Goal: Navigation & Orientation: Find specific page/section

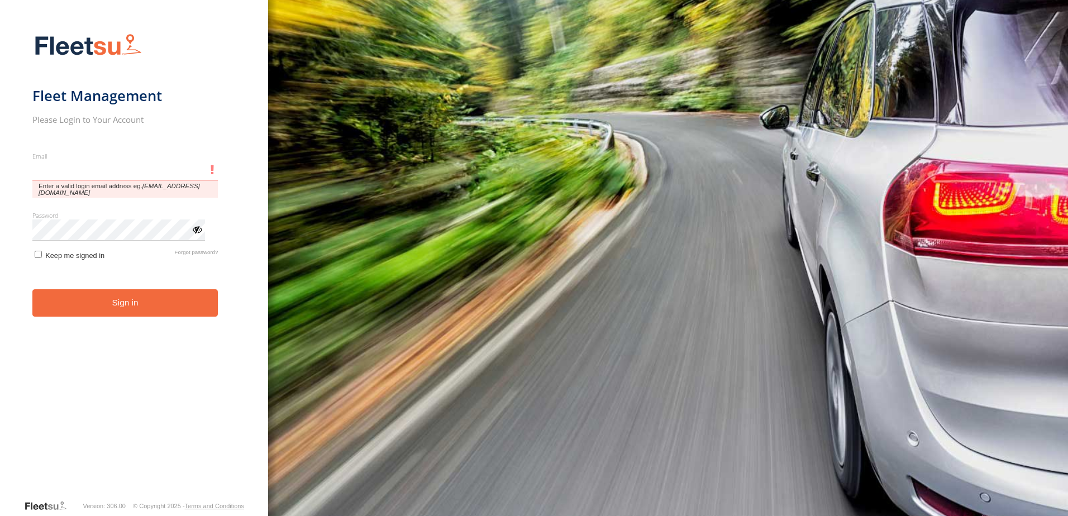
type input "**********"
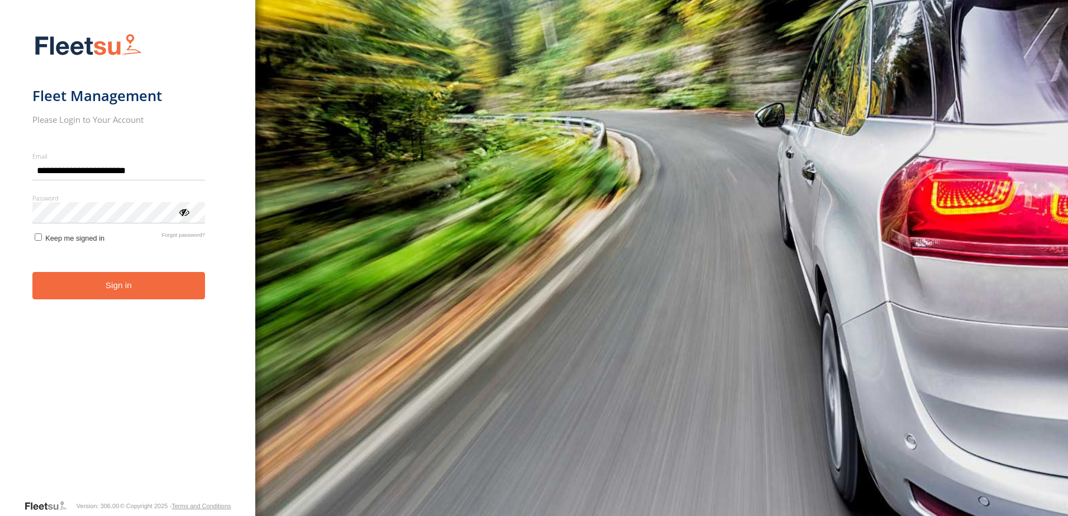
click at [162, 298] on button "Sign in" at bounding box center [118, 285] width 173 height 27
click at [164, 290] on button "Sign in" at bounding box center [118, 285] width 173 height 27
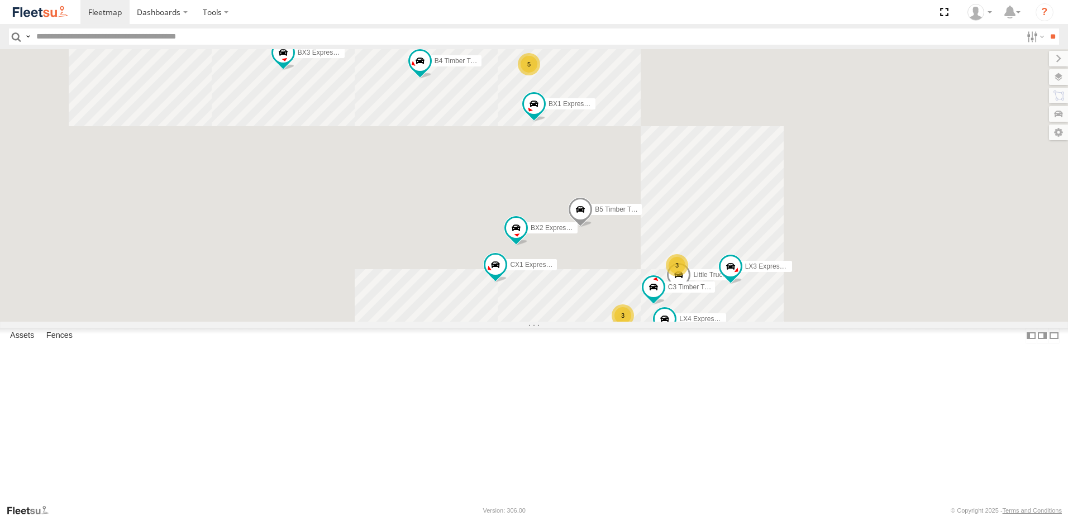
drag, startPoint x: 828, startPoint y: 267, endPoint x: 784, endPoint y: 259, distance: 45.0
click at [784, 259] on div "B4 Timber Truck BX1 Express Ute 3 5 5 C3 Timber Truck 3 LX4 Express Ute B5 Timb…" at bounding box center [534, 185] width 1068 height 272
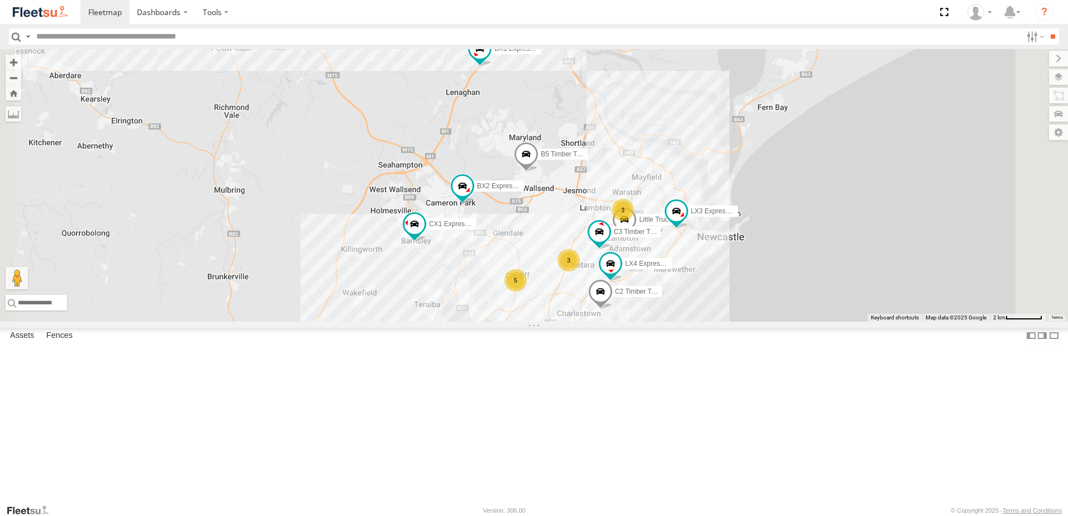
drag, startPoint x: 766, startPoint y: 216, endPoint x: 752, endPoint y: 194, distance: 25.7
click at [752, 194] on div "B4 Timber Truck BX1 Express Ute 3 5 5 C3 Timber Truck 3 LX4 Express Ute B5 Timb…" at bounding box center [534, 185] width 1068 height 272
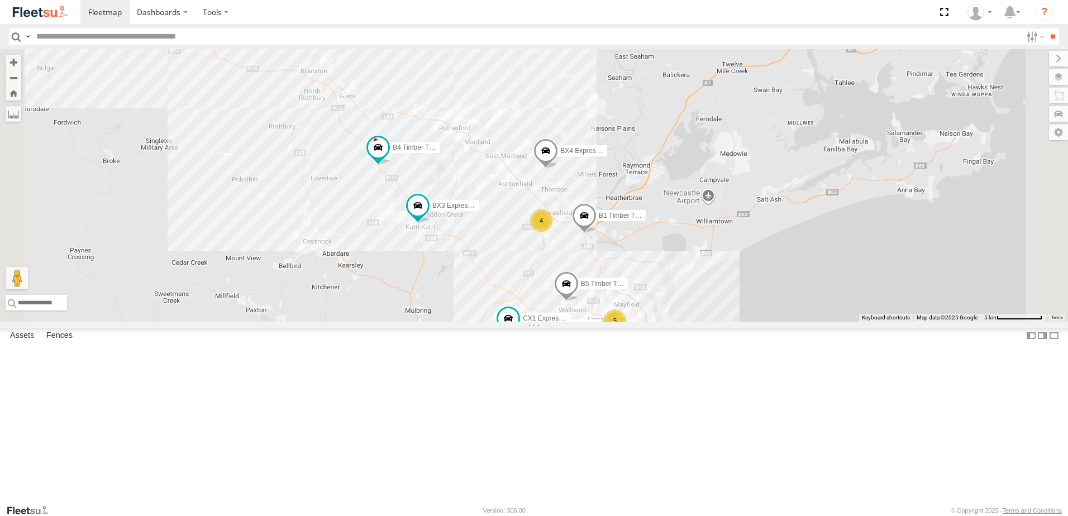
drag, startPoint x: 527, startPoint y: 199, endPoint x: 590, endPoint y: 289, distance: 109.8
click at [590, 289] on div "B5 Timber Truck BX2 Express Ute CX1 Express Ute BX1 Express Ute BX3 Express Ute…" at bounding box center [534, 185] width 1068 height 272
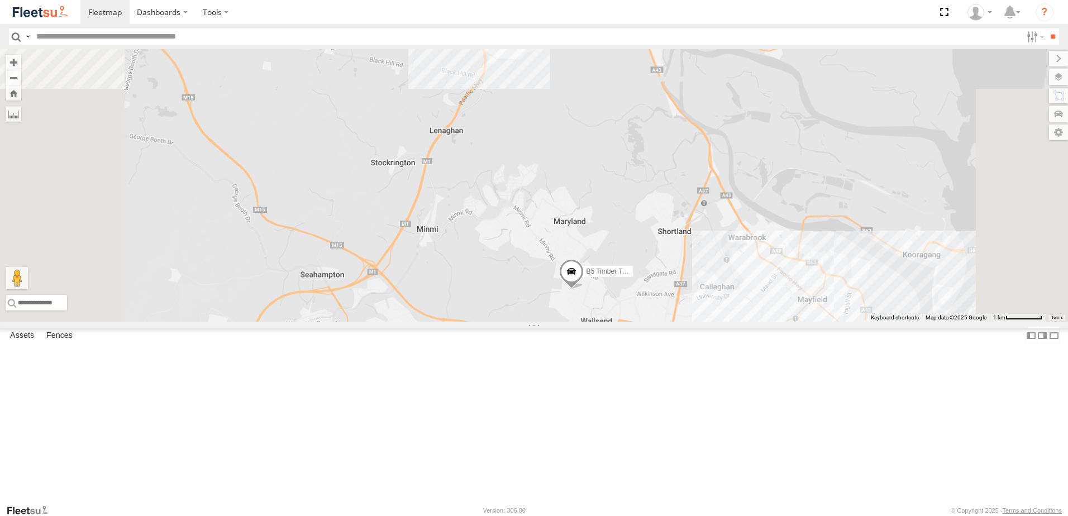
drag, startPoint x: 545, startPoint y: 380, endPoint x: 486, endPoint y: 283, distance: 113.8
click at [486, 283] on div "B5 Timber Truck CX1 Express Ute BX1 Express Ute BX3 Express Ute B1 Timber Truck…" at bounding box center [534, 185] width 1068 height 272
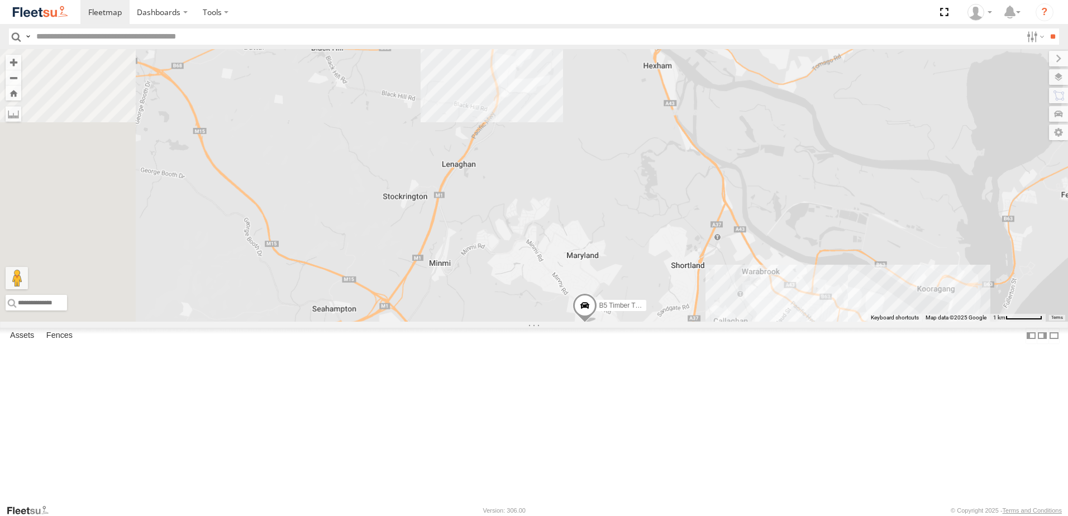
drag, startPoint x: 489, startPoint y: 306, endPoint x: 532, endPoint y: 341, distance: 55.2
click at [584, 322] on div "B5 Timber Truck CX1 Express Ute BX1 Express Ute BX3 Express Ute B1 Timber Truck…" at bounding box center [534, 185] width 1068 height 272
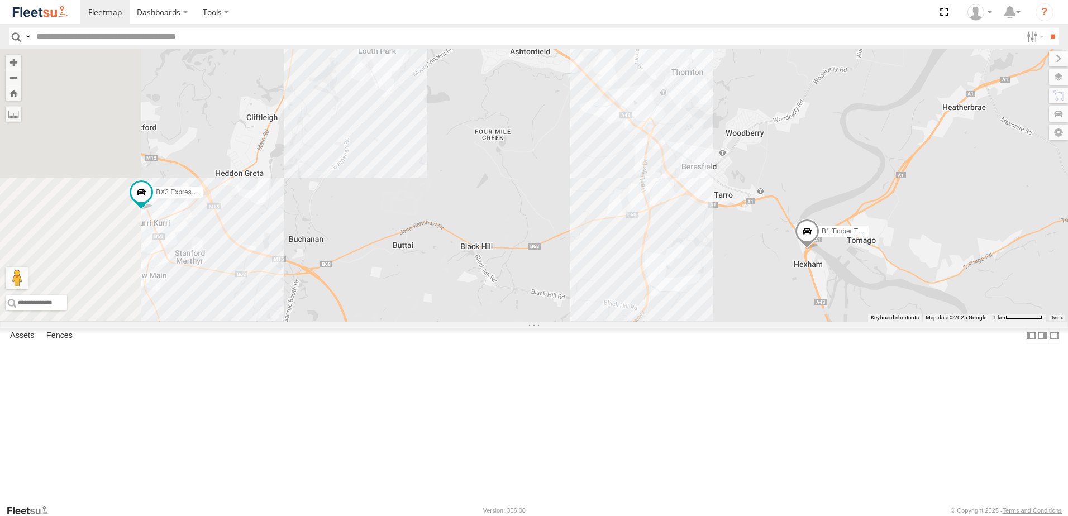
drag, startPoint x: 476, startPoint y: 226, endPoint x: 587, endPoint y: 338, distance: 157.9
click at [587, 322] on div "B5 Timber Truck CX1 Express Ute BX1 Express Ute BX3 Express Ute B1 Timber Truck…" at bounding box center [534, 185] width 1068 height 272
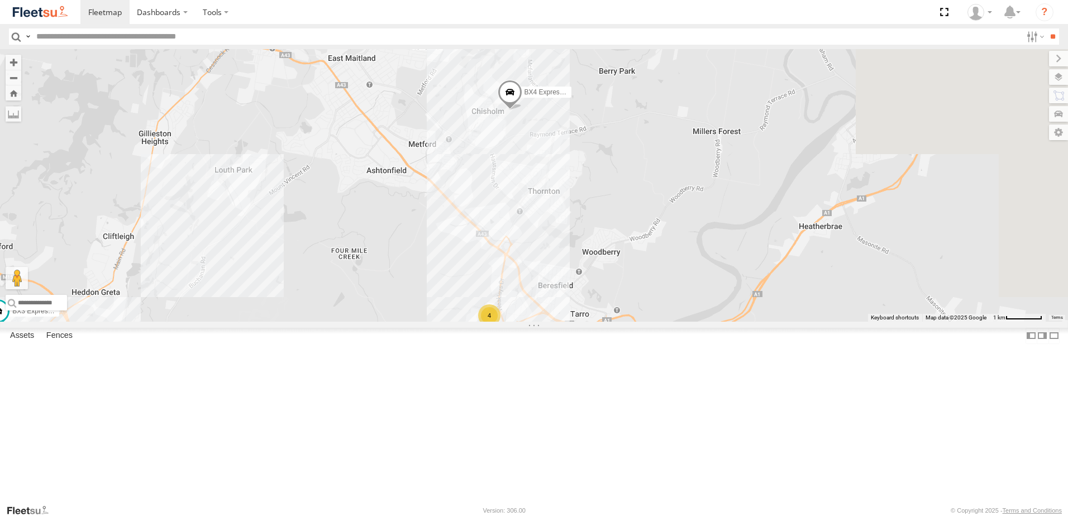
drag, startPoint x: 527, startPoint y: 224, endPoint x: 410, endPoint y: 316, distance: 148.3
click at [379, 322] on div "B5 Timber Truck CX1 Express Ute BX1 Express Ute BX3 Express Ute B1 Timber Truck…" at bounding box center [534, 185] width 1068 height 272
